Goal: Information Seeking & Learning: Learn about a topic

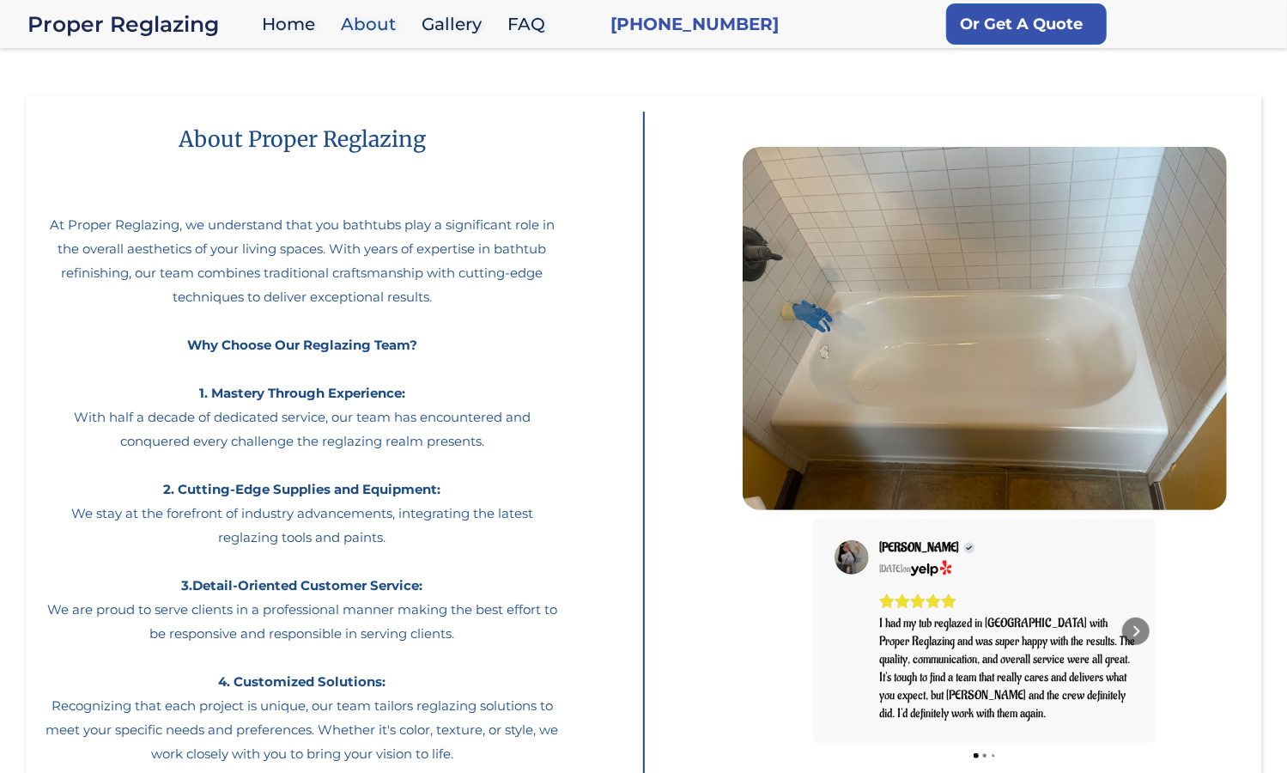
click at [113, 129] on div "About Proper Reglazing At Proper Reglazing, we understand that you bathtubs pla…" at bounding box center [302, 443] width 519 height 663
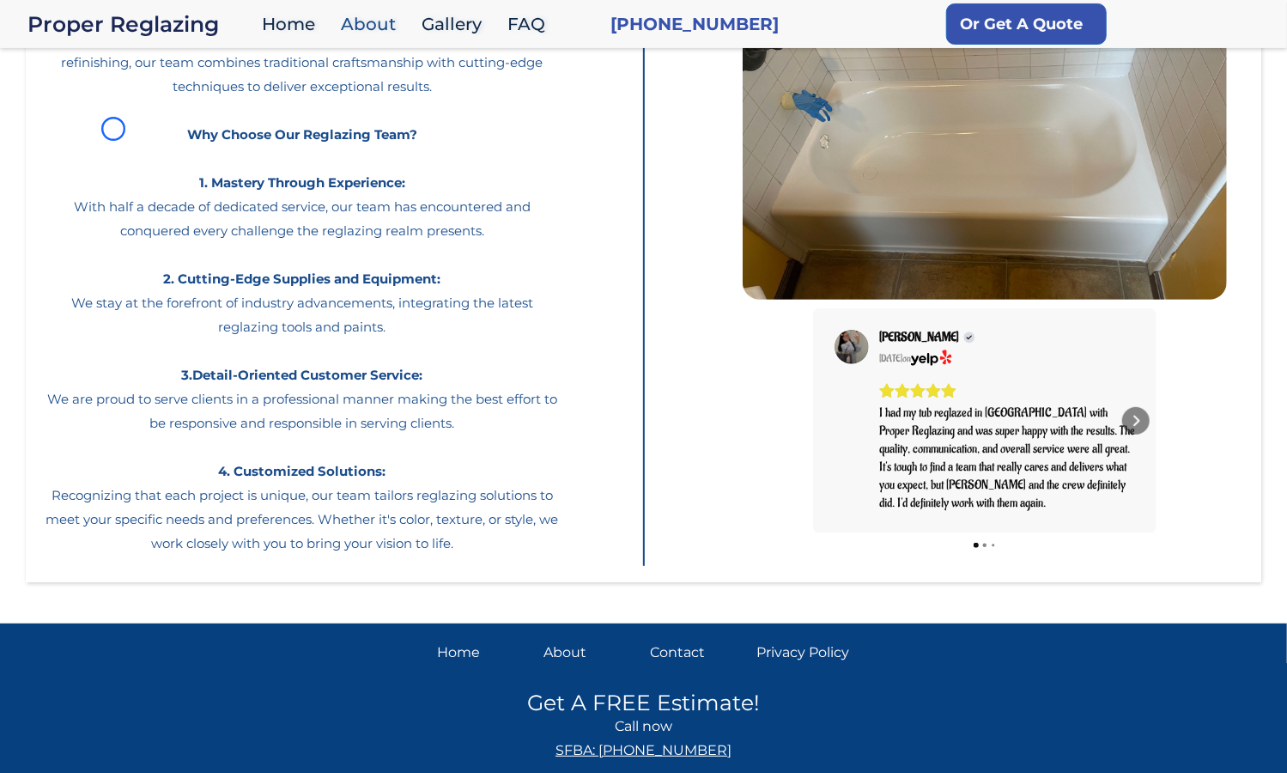
scroll to position [249, 0]
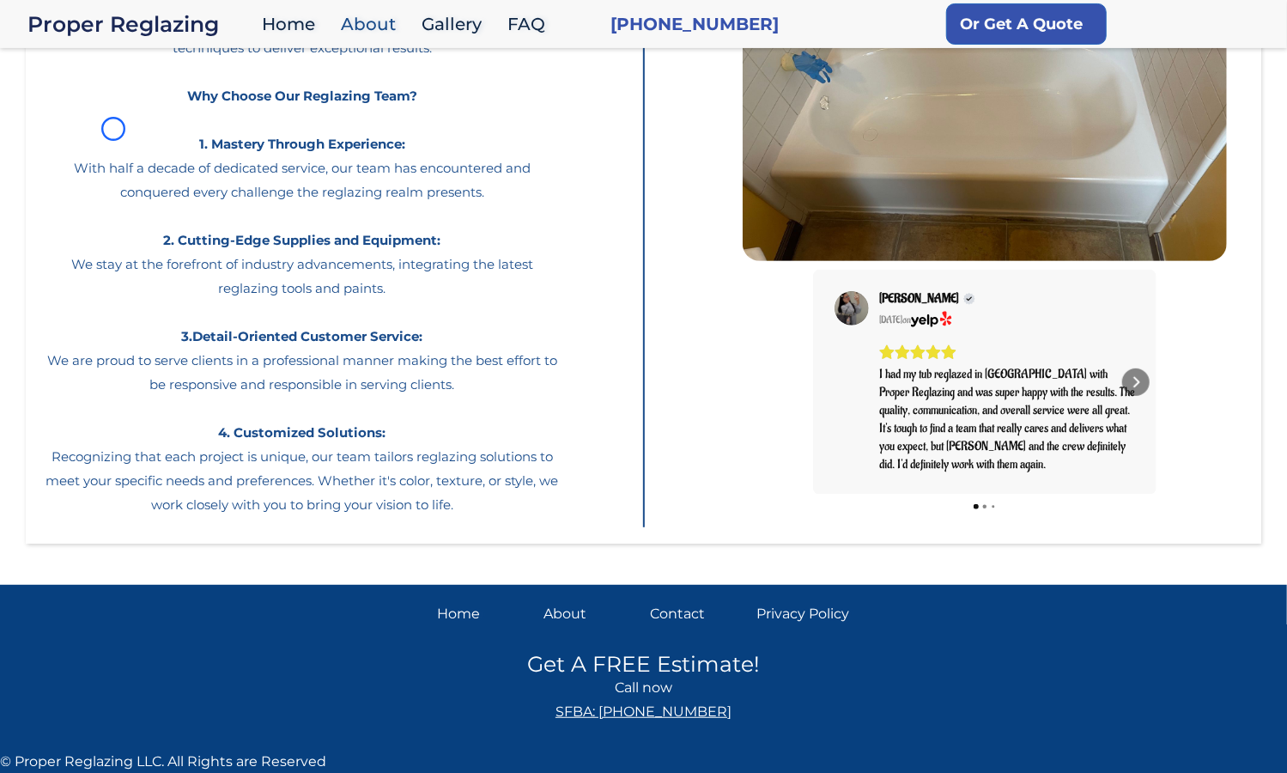
click at [113, 129] on p "At Proper Reglazing, we understand that you bathtubs play a significant role in…" at bounding box center [302, 223] width 519 height 587
click at [112, 95] on p "At Proper Reglazing, we understand that you bathtubs play a significant role in…" at bounding box center [302, 223] width 519 height 587
click at [153, 149] on p "At Proper Reglazing, we understand that you bathtubs play a significant role in…" at bounding box center [302, 223] width 519 height 587
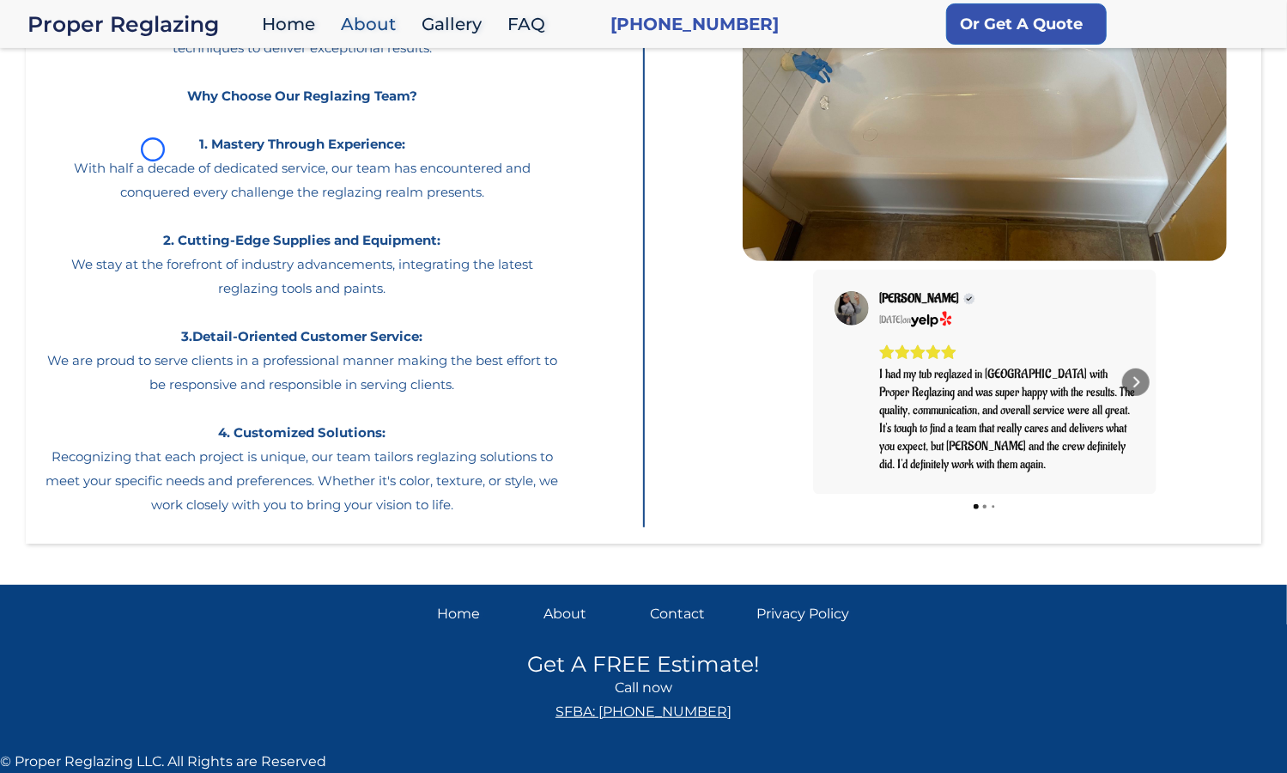
scroll to position [0, 0]
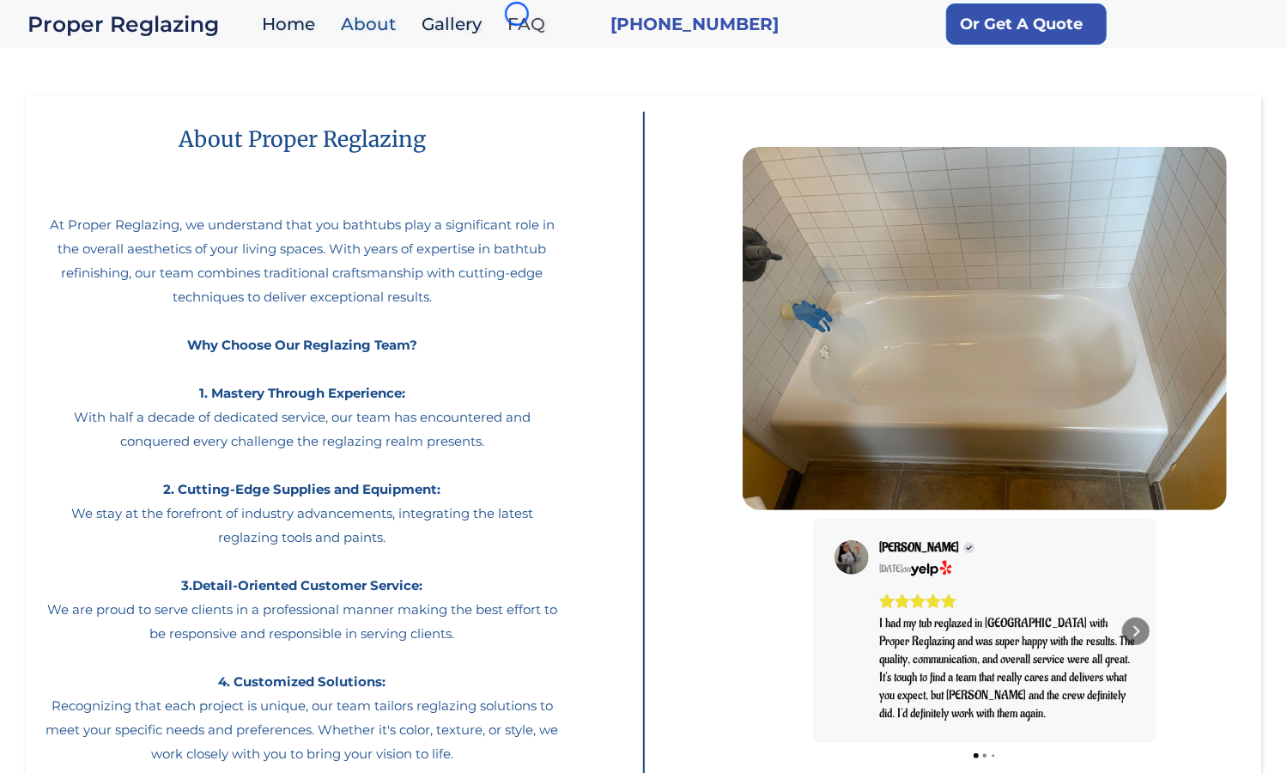
click at [517, 14] on link "FAQ" at bounding box center [531, 24] width 64 height 37
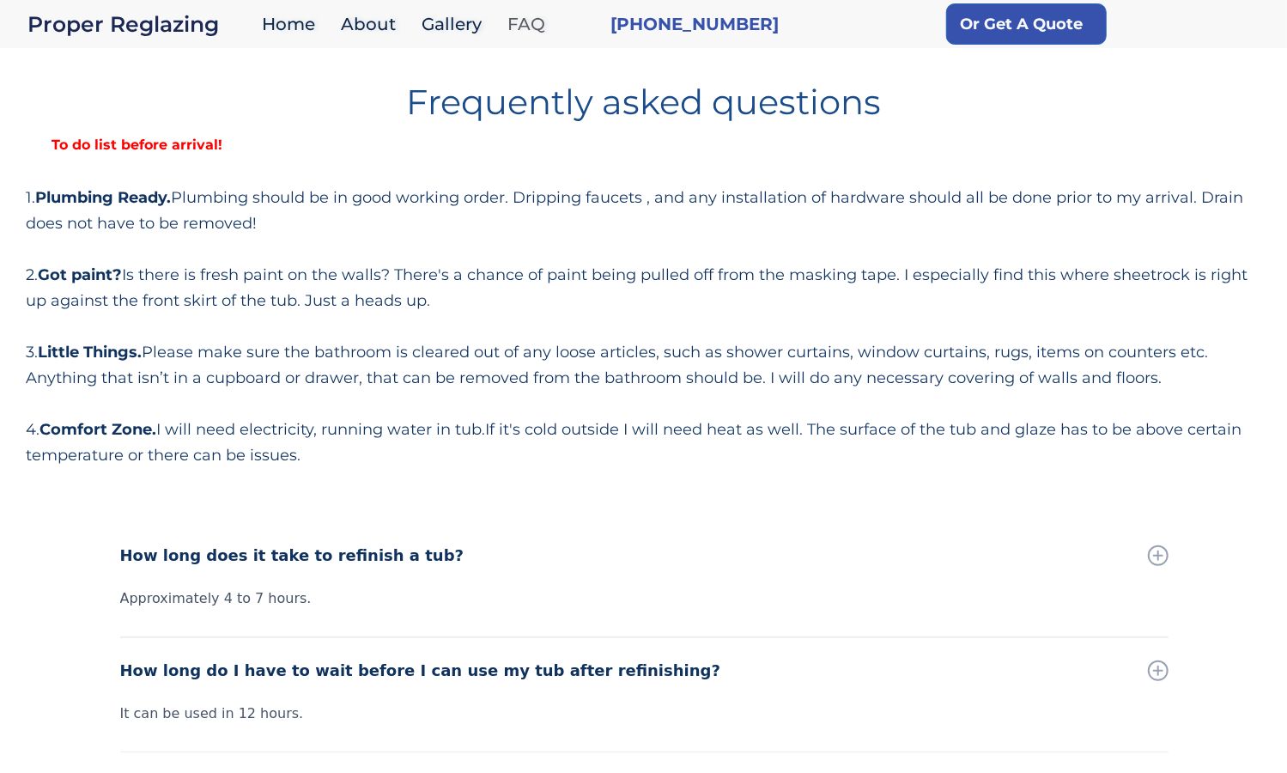
click at [517, 14] on link "FAQ" at bounding box center [531, 24] width 64 height 37
click at [161, 148] on strong "To do list before arrival!" at bounding box center [137, 145] width 222 height 16
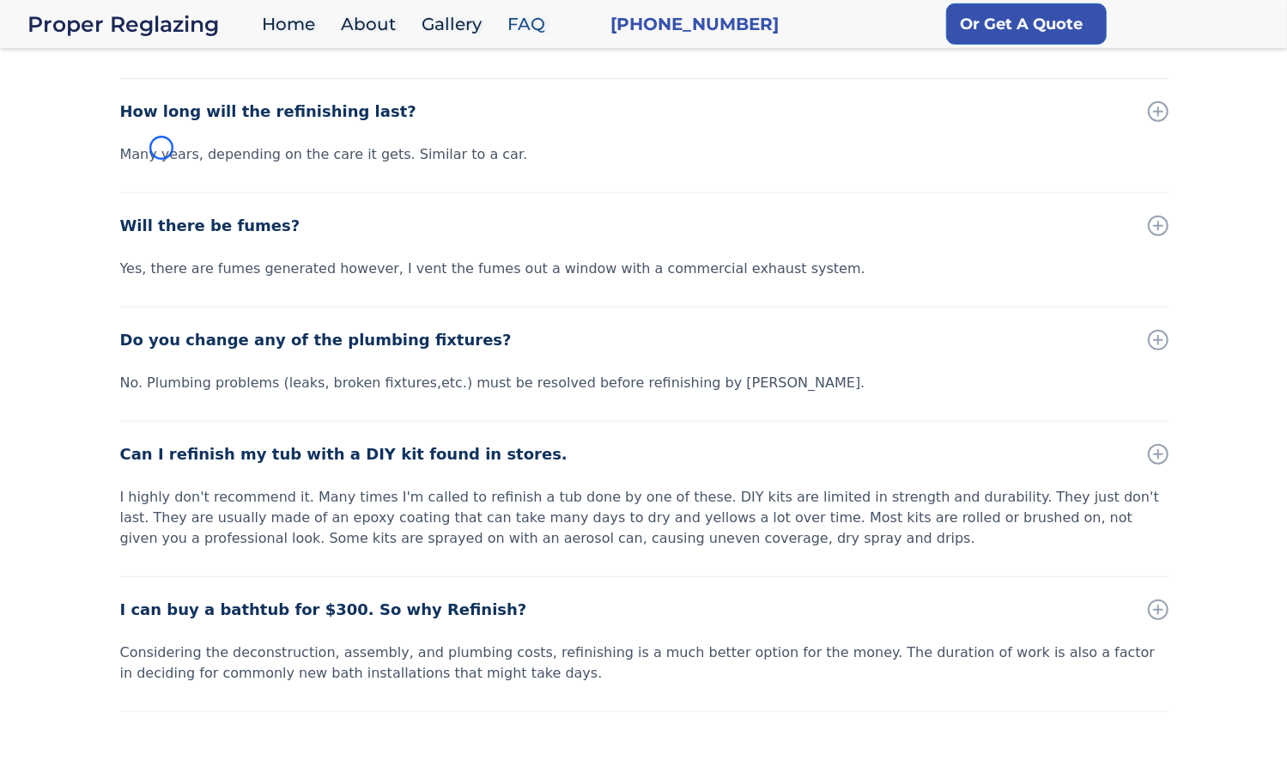
scroll to position [764, 0]
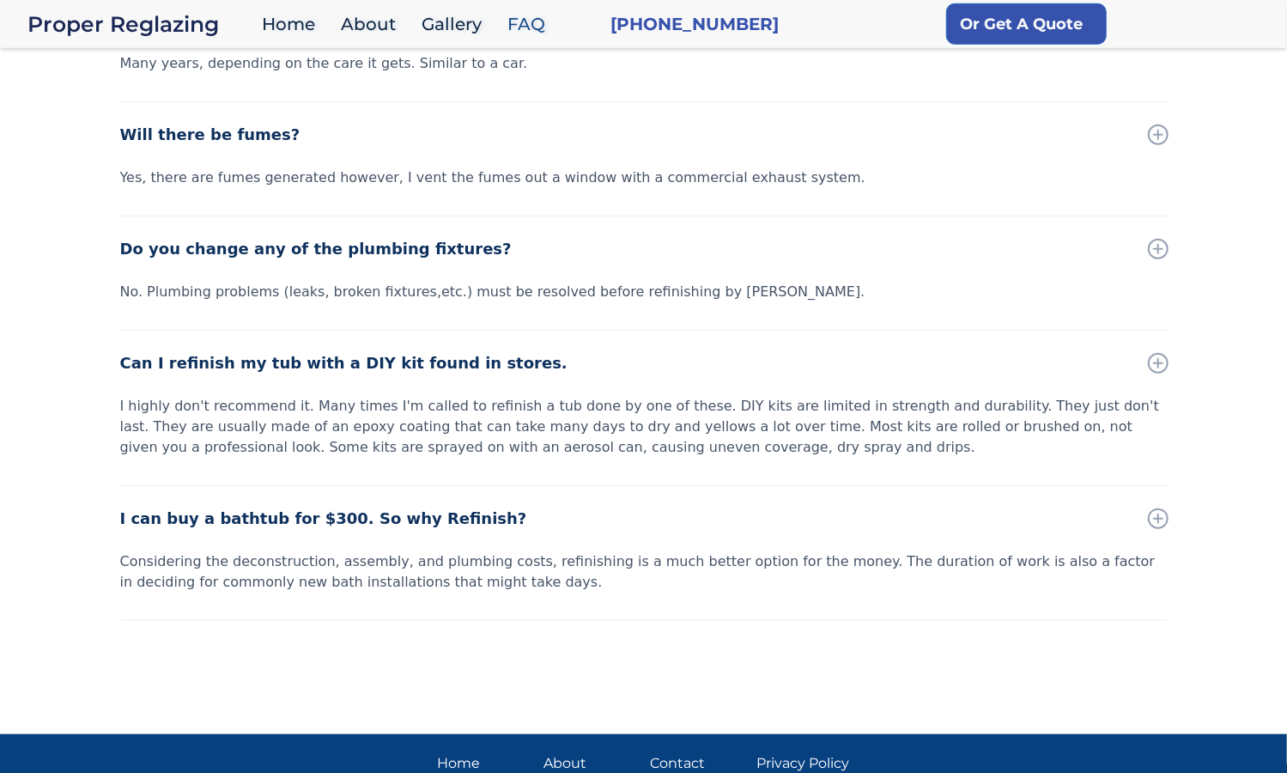
click at [161, 148] on div "Will there be fumes?" at bounding box center [644, 134] width 1049 height 65
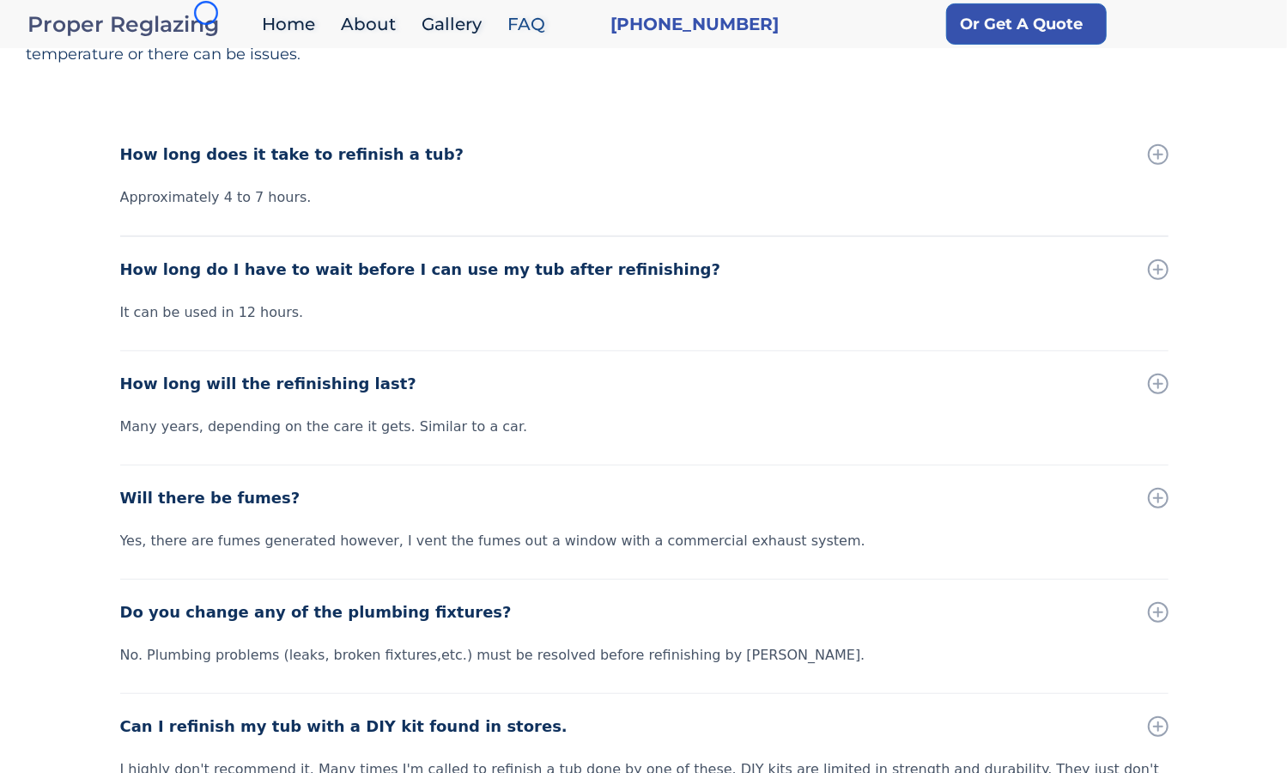
click at [206, 13] on div "Proper Reglazing" at bounding box center [140, 24] width 226 height 24
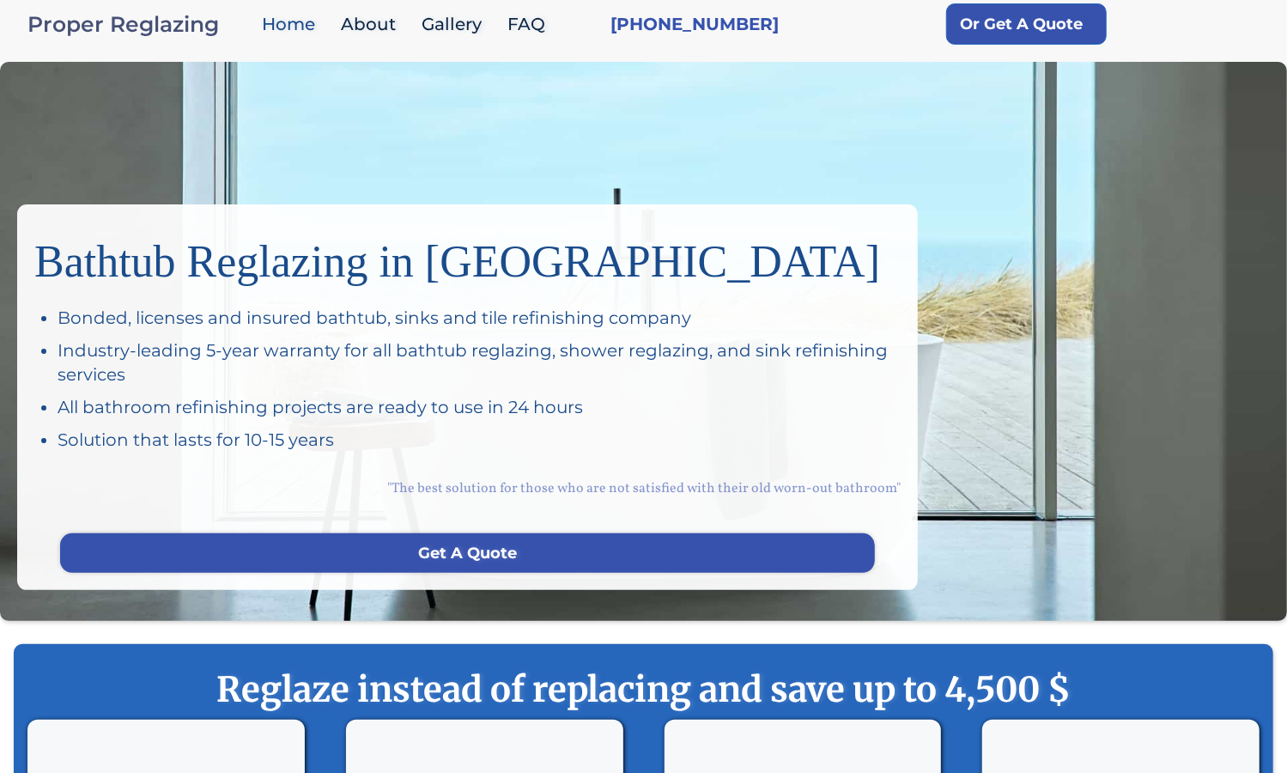
click at [206, 13] on div "Proper Reglazing" at bounding box center [140, 24] width 226 height 24
click at [131, 105] on div "Bathtub Reglazing in San Francisco Bonded, licenses and insured bathtub, sinks …" at bounding box center [643, 341] width 1287 height 559
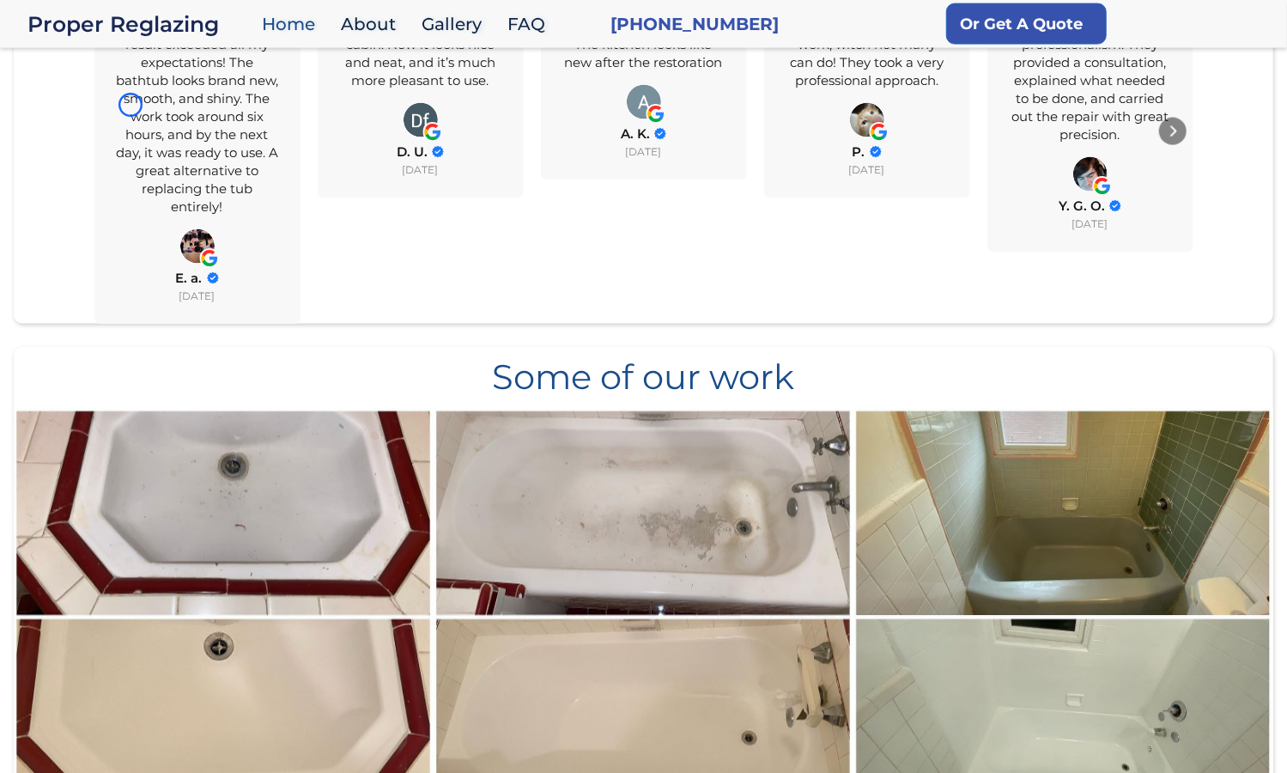
scroll to position [1602, 0]
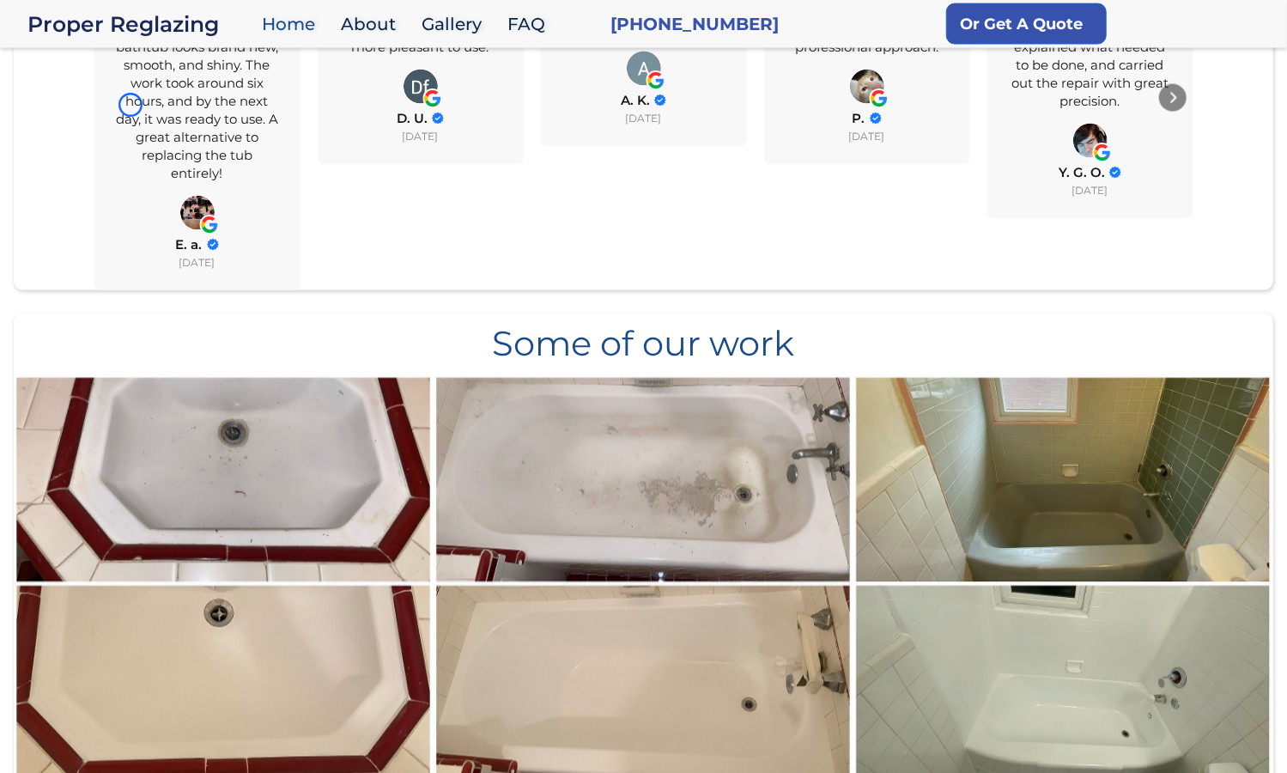
click at [131, 105] on div "I contacted this company to refurbish my old porcelain bathtub. The result exce…" at bounding box center [197, 65] width 163 height 234
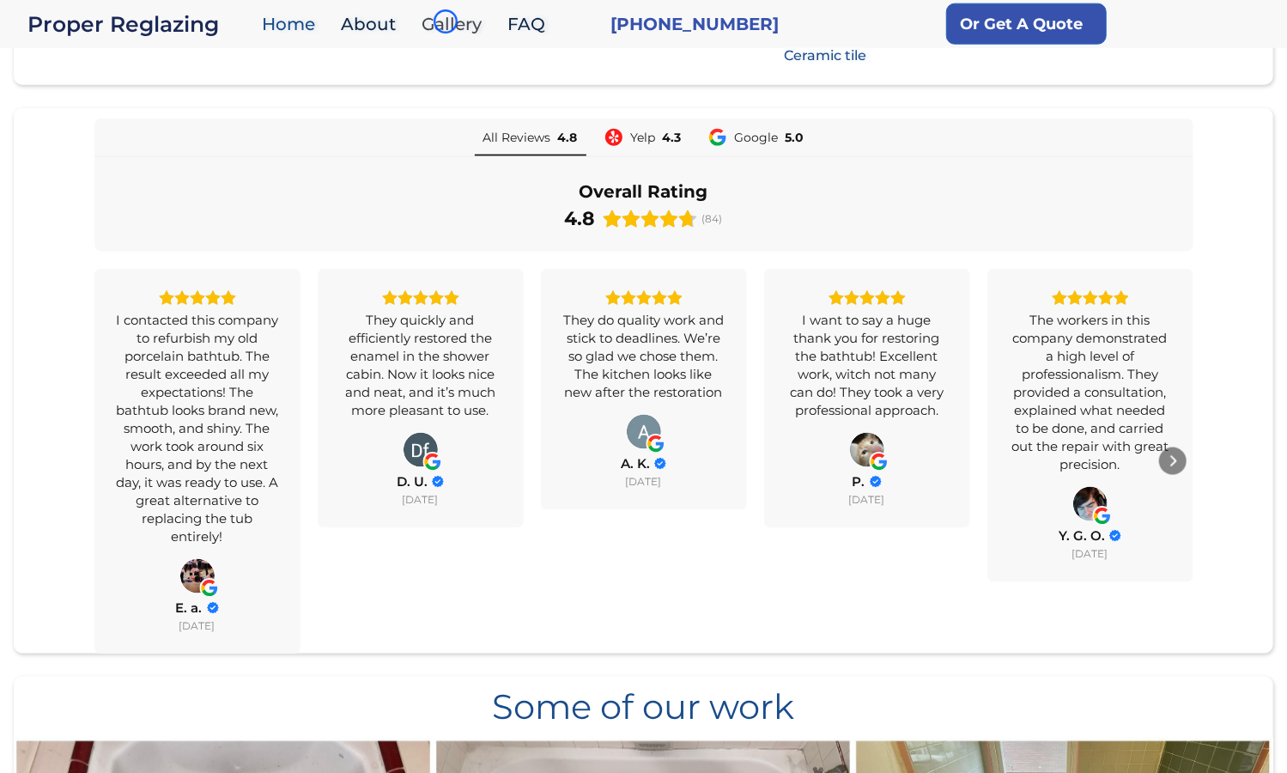
click at [446, 21] on link "Gallery" at bounding box center [456, 24] width 86 height 37
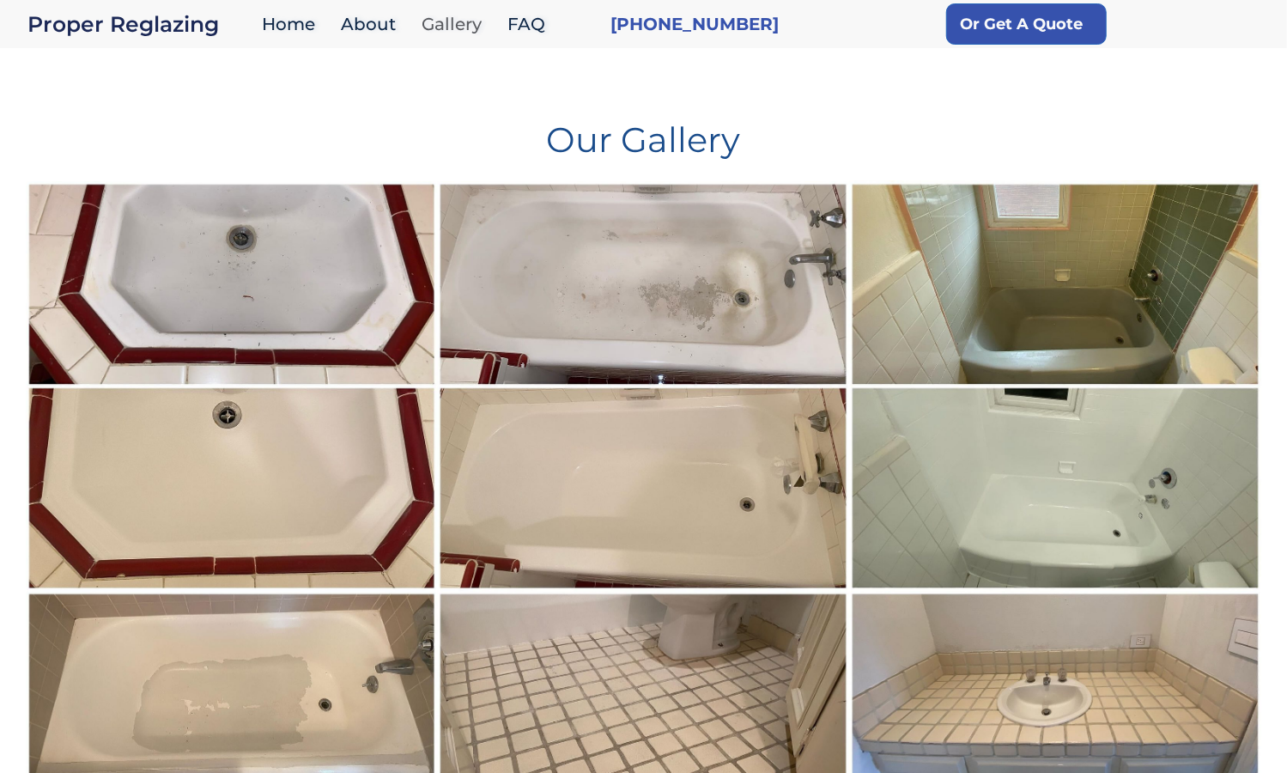
click at [446, 21] on link "Gallery" at bounding box center [456, 24] width 86 height 37
click at [109, 167] on div "Our Gallery" at bounding box center [644, 126] width 1236 height 110
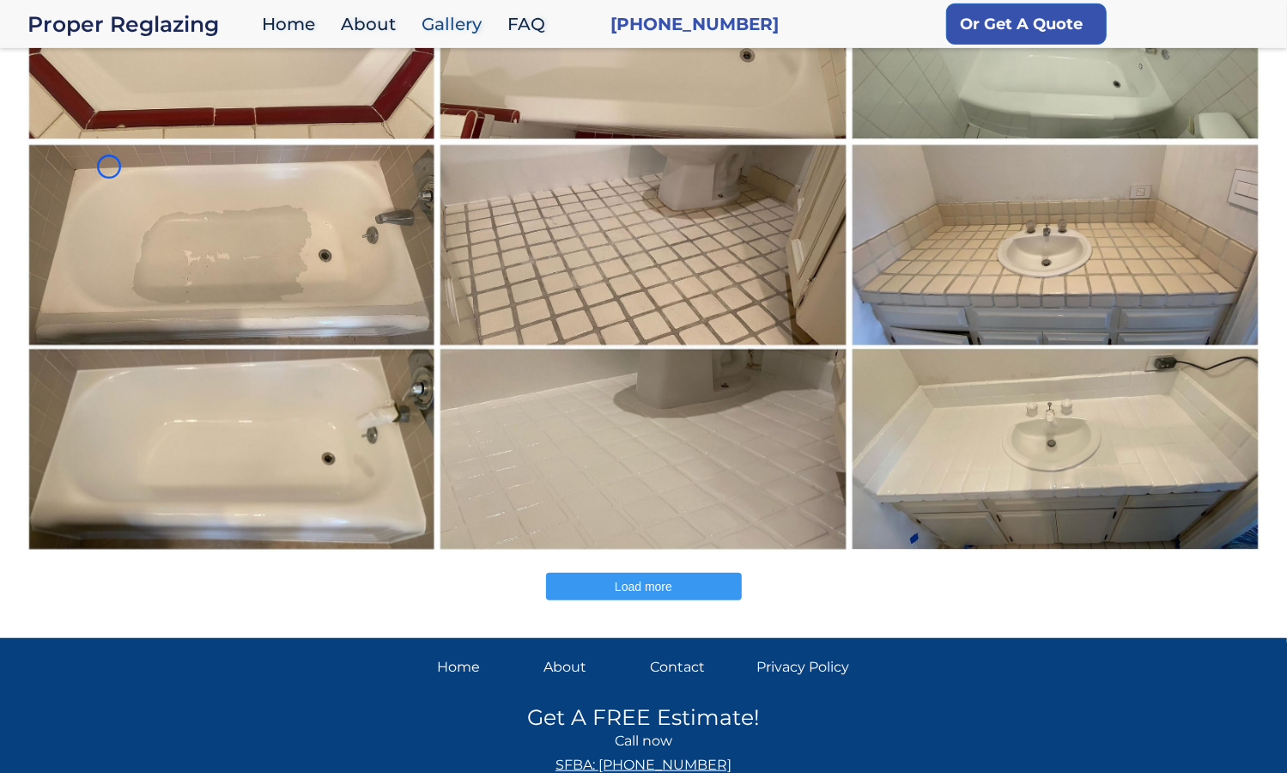
scroll to position [502, 0]
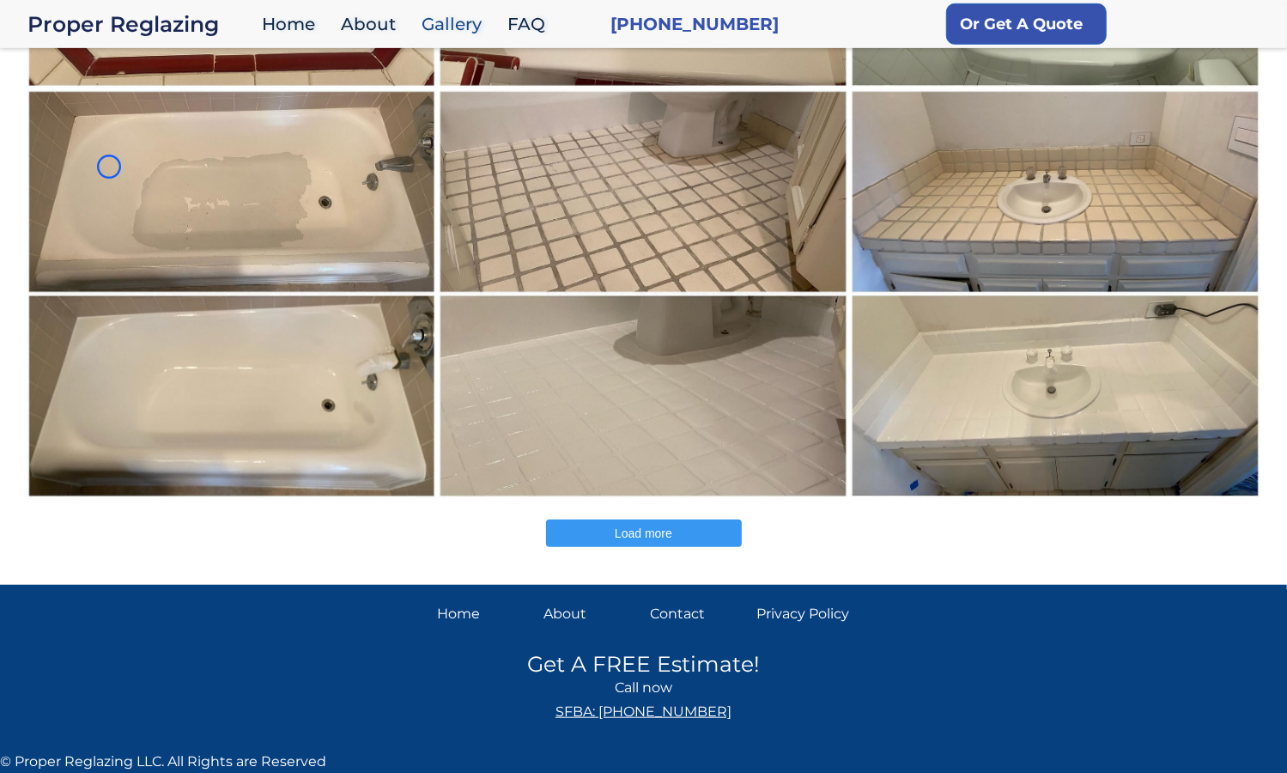
click at [109, 167] on img at bounding box center [232, 294] width 414 height 412
